Goal: Information Seeking & Learning: Learn about a topic

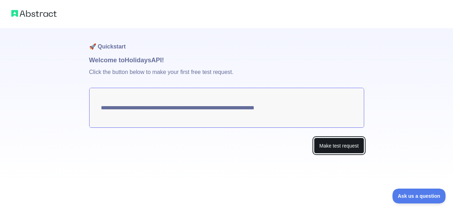
click at [333, 146] on button "Make test request" at bounding box center [339, 146] width 50 height 16
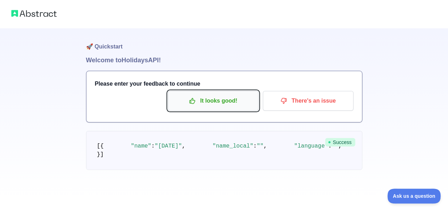
click at [223, 101] on p "It looks good!" at bounding box center [213, 101] width 80 height 12
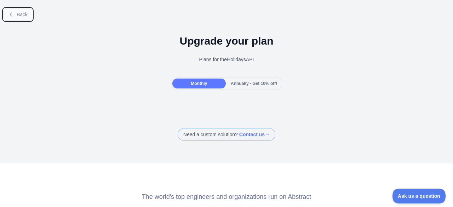
click at [22, 17] on span "Back" at bounding box center [22, 15] width 11 height 6
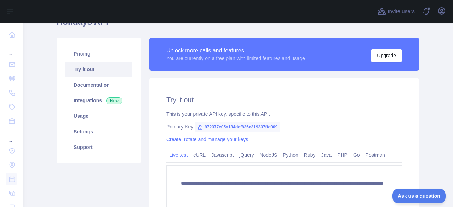
scroll to position [40, 0]
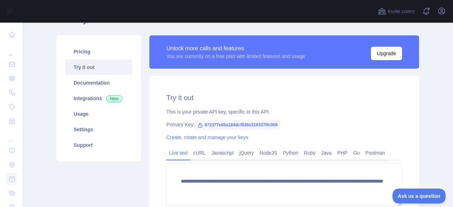
click at [209, 126] on span "972377e05a184dcf836e319337ffc009" at bounding box center [238, 125] width 86 height 11
click at [101, 82] on link "Documentation" at bounding box center [98, 83] width 67 height 16
